Goal: Complete application form

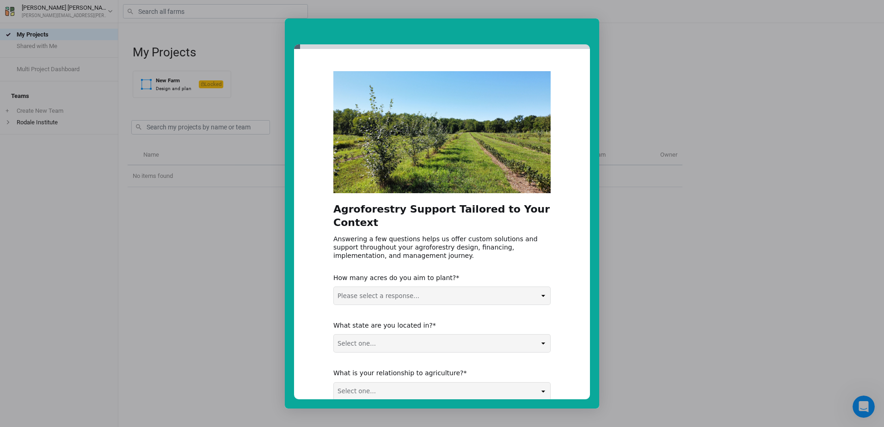
scroll to position [56, 0]
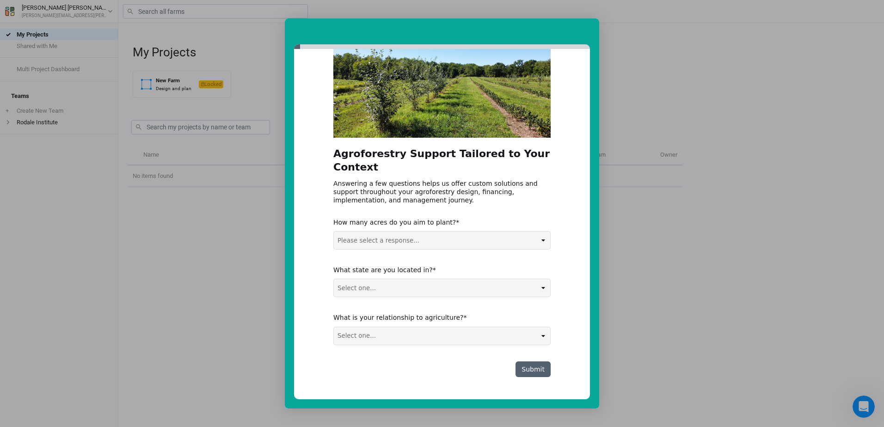
click at [648, 256] on div "Intercom messenger" at bounding box center [442, 213] width 884 height 427
click at [691, 258] on div "Intercom messenger" at bounding box center [442, 213] width 884 height 427
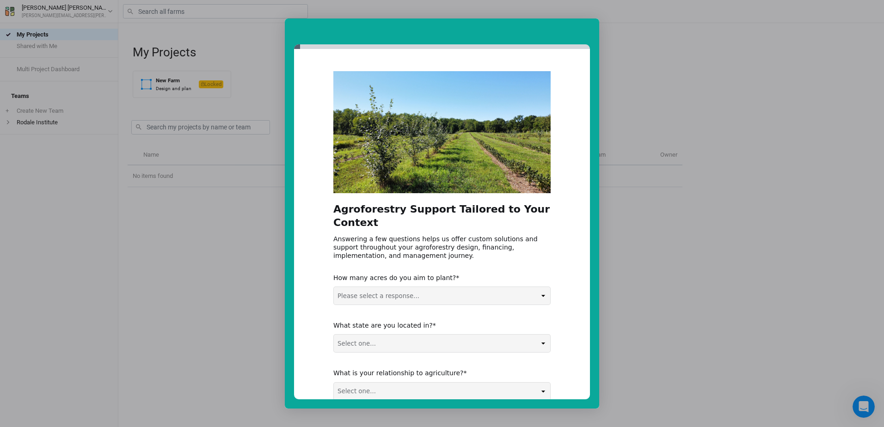
click at [445, 21] on div "Intercom messenger" at bounding box center [442, 32] width 315 height 26
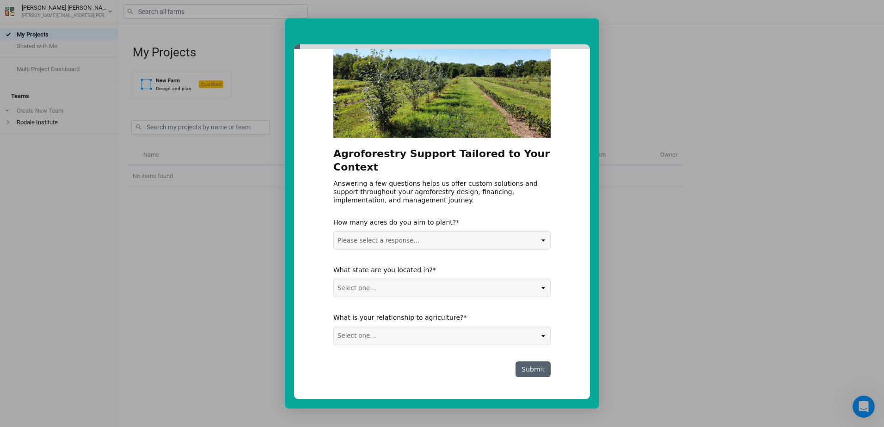
click at [515, 236] on select "Please select a response... 0-5 acres 5-50 acres 50-100 acres 100+ acres" at bounding box center [442, 241] width 216 height 18
select select "5-50 acres"
click at [334, 232] on select "Please select a response... 0-5 acres 5-50 acres 50-100 acres 100+ acres" at bounding box center [442, 241] width 216 height 18
click at [477, 298] on div "Agroforestry Support Tailored to Your Context Answering a few questions helps u…" at bounding box center [441, 197] width 217 height 362
click at [476, 286] on select "Select one... Non-US AL AK AZ AR CA CO CT DE FL GA HI ID IL IN IA KS KY LA ME M…" at bounding box center [442, 288] width 216 height 18
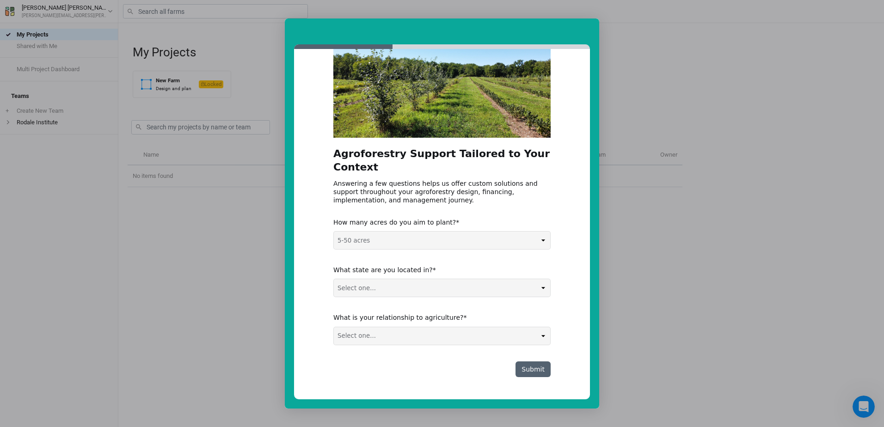
select select "PA"
click at [334, 279] on select "Select one... Non-US AL AK AZ AR CA CO CT DE FL GA HI ID IL IN IA KS KY LA ME M…" at bounding box center [442, 288] width 216 height 18
click at [438, 335] on select "Select one... Agribusiness / Co-op Farmer / Landowner Agri-Food Supply Chain Fo…" at bounding box center [442, 336] width 216 height 18
select select "Nonprofit / Education"
click at [334, 327] on select "Select one... Agribusiness / Co-op Farmer / Landowner Agri-Food Supply Chain Fo…" at bounding box center [442, 336] width 216 height 18
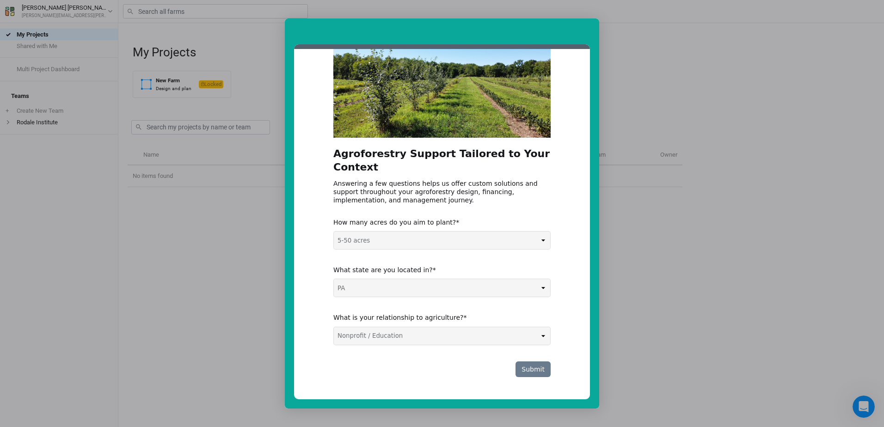
click at [535, 370] on button "Submit" at bounding box center [533, 370] width 35 height 16
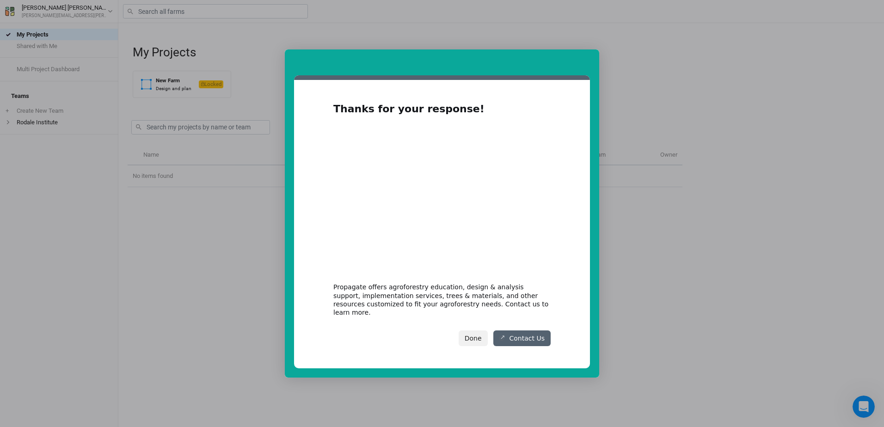
scroll to position [0, 0]
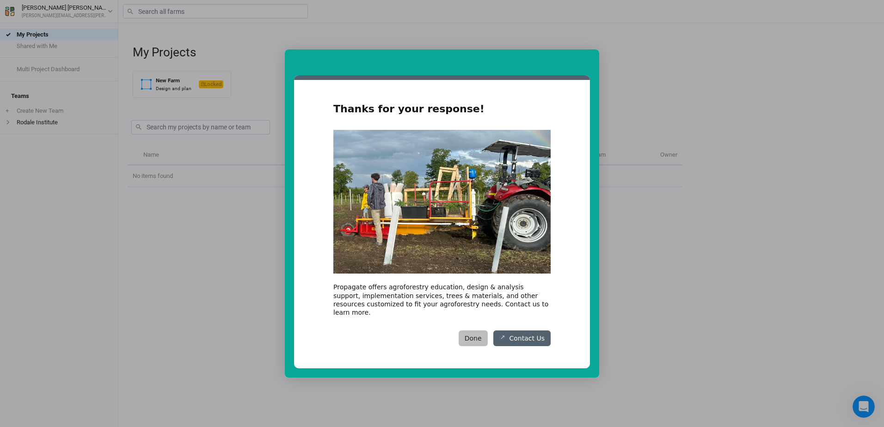
click at [480, 336] on button "Done" at bounding box center [473, 339] width 29 height 16
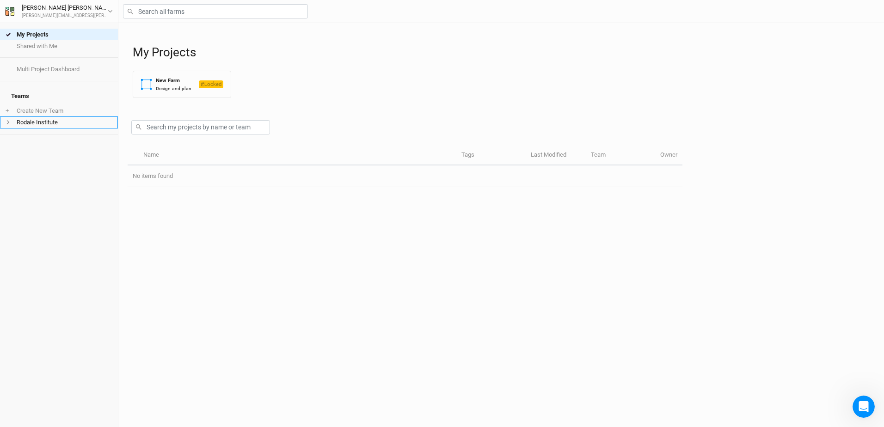
click at [33, 117] on li "Rodale Institute" at bounding box center [59, 123] width 118 height 12
